Goal: Go to known website: Access a specific website the user already knows

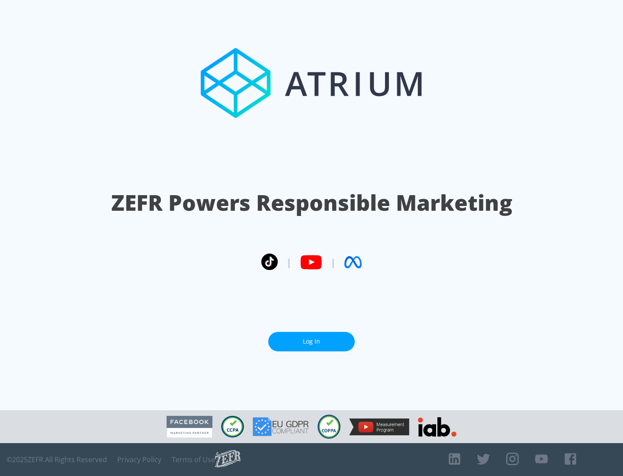
click at [312, 338] on link "Log In" at bounding box center [311, 341] width 87 height 19
